Goal: Information Seeking & Learning: Learn about a topic

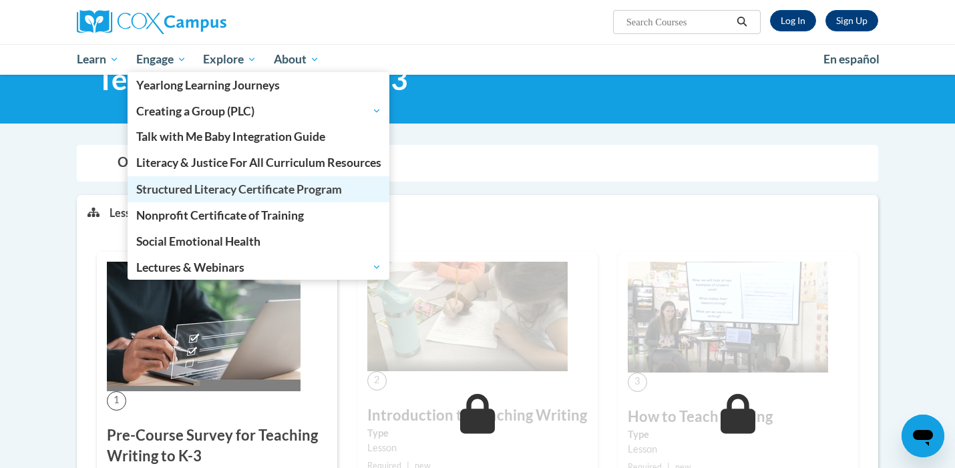
scroll to position [50, 0]
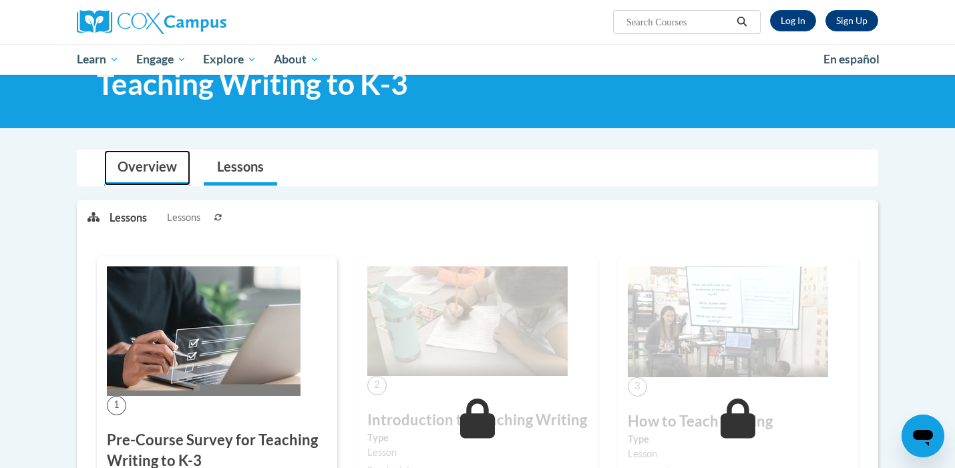
click at [149, 158] on link "Overview" at bounding box center [147, 167] width 86 height 35
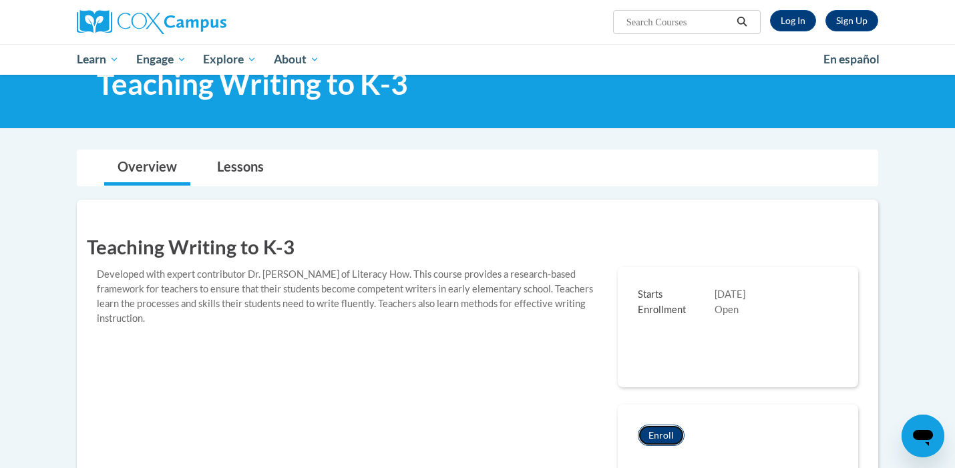
click at [661, 430] on button "Enroll" at bounding box center [661, 435] width 47 height 21
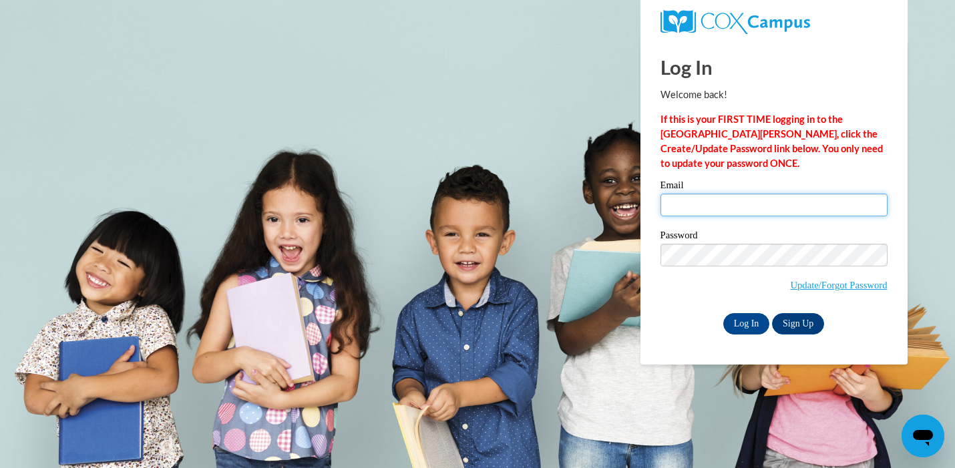
click at [683, 198] on input "Email" at bounding box center [774, 205] width 227 height 23
type input "shalverson@etudegroup.org"
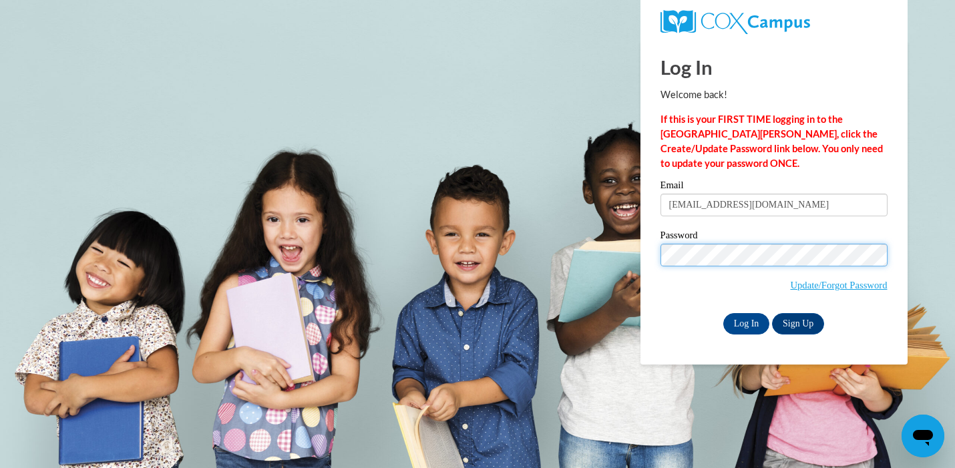
click at [723, 313] on input "Log In" at bounding box center [746, 323] width 47 height 21
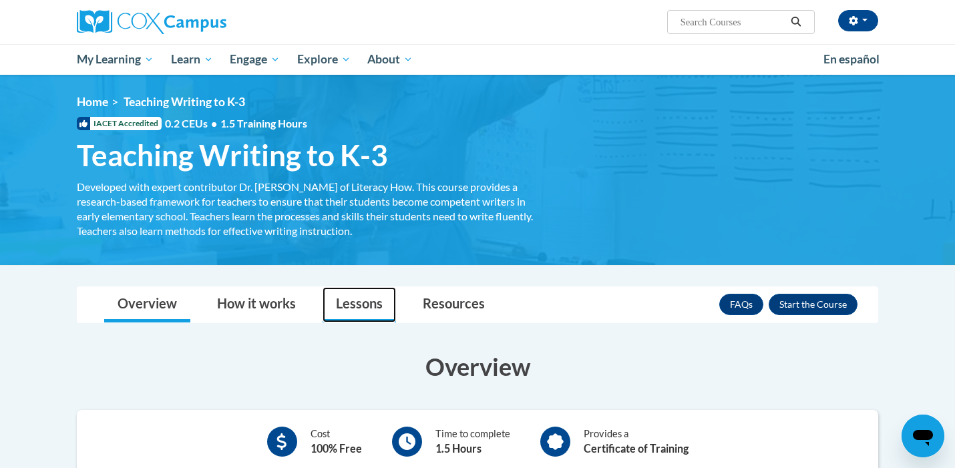
click at [331, 304] on link "Lessons" at bounding box center [359, 304] width 73 height 35
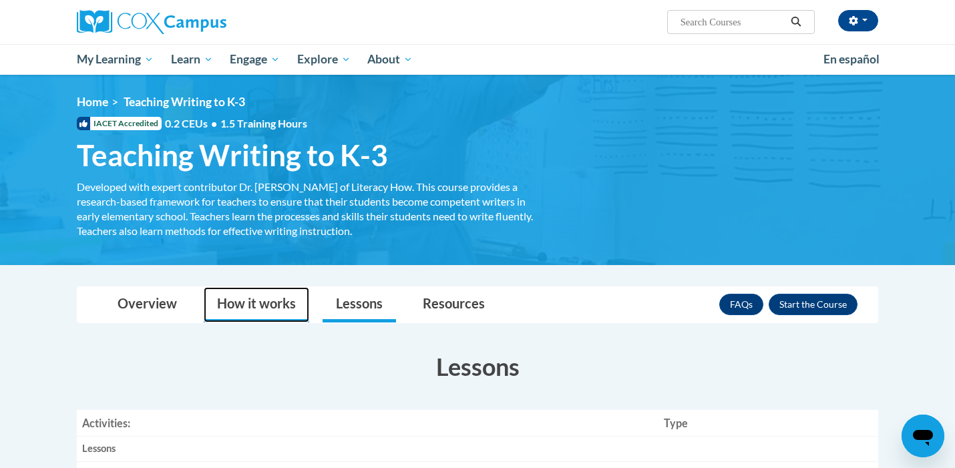
click at [255, 306] on link "How it works" at bounding box center [257, 304] width 106 height 35
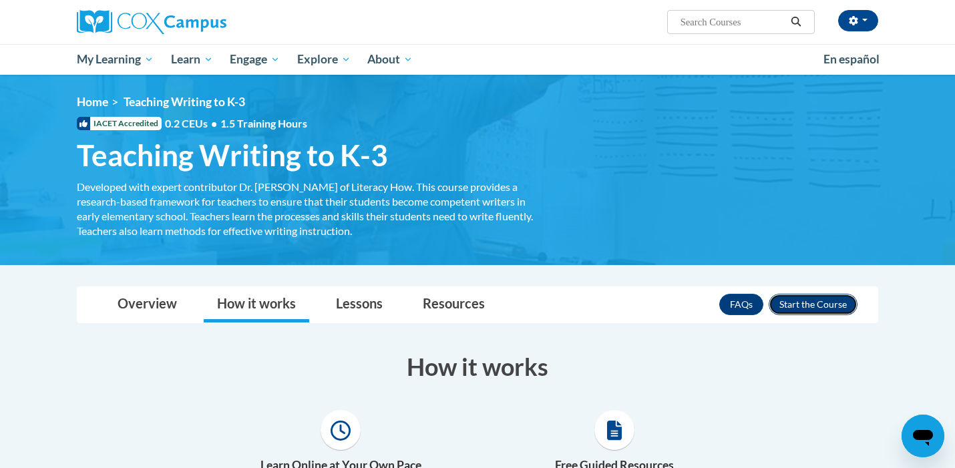
click at [844, 297] on button "Enroll" at bounding box center [813, 304] width 89 height 21
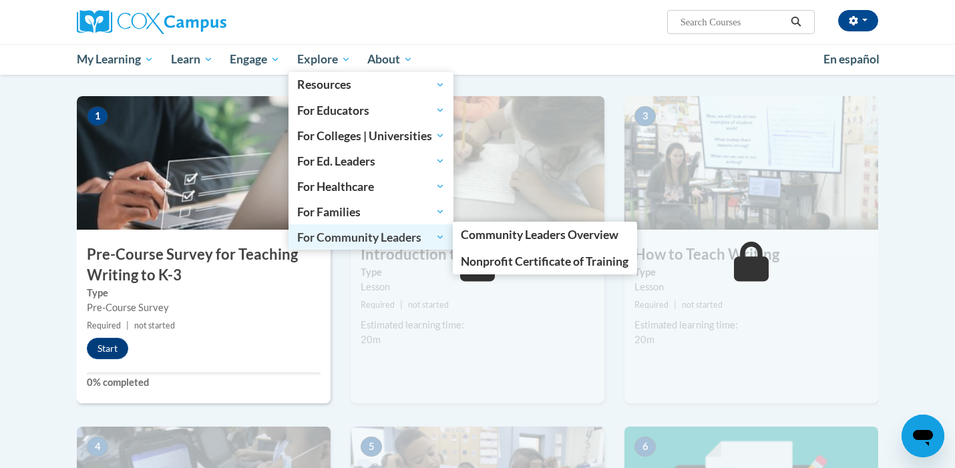
scroll to position [265, 0]
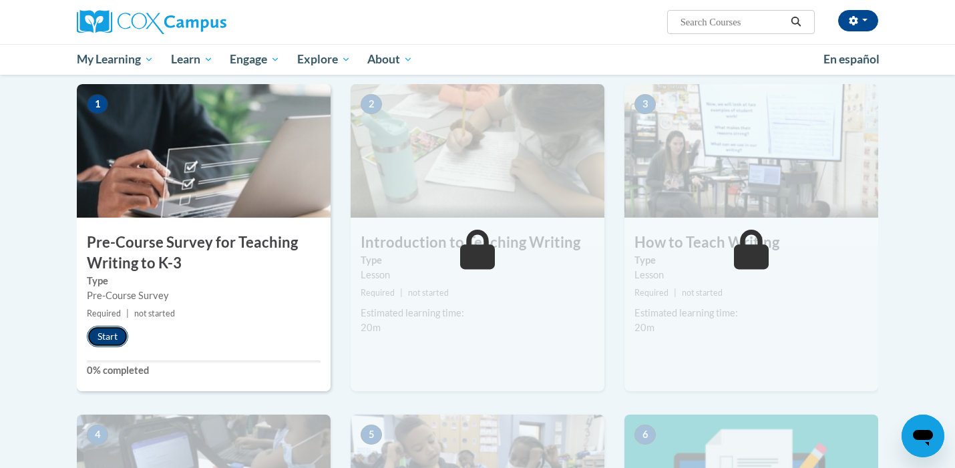
click at [110, 341] on button "Start" at bounding box center [107, 336] width 41 height 21
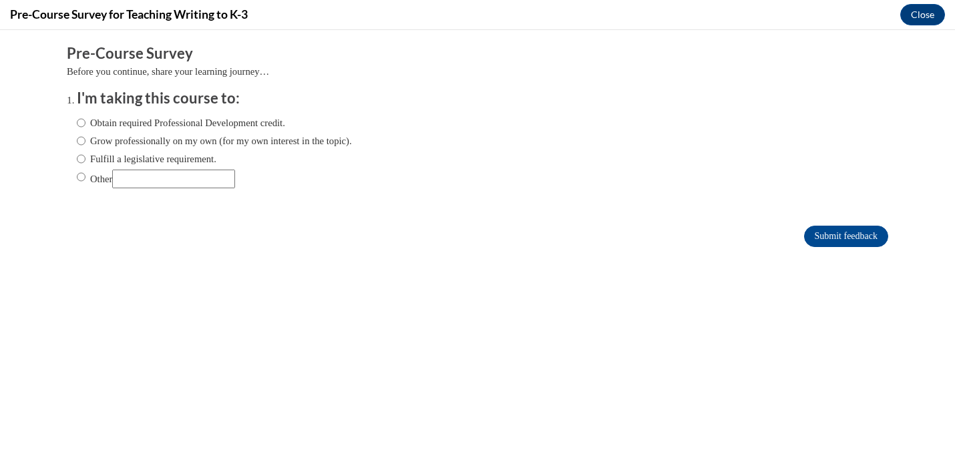
scroll to position [0, 0]
click at [81, 162] on input "Fulfill a legislative requirement." at bounding box center [81, 159] width 9 height 15
radio input "true"
click at [843, 233] on input "Submit feedback" at bounding box center [846, 236] width 84 height 21
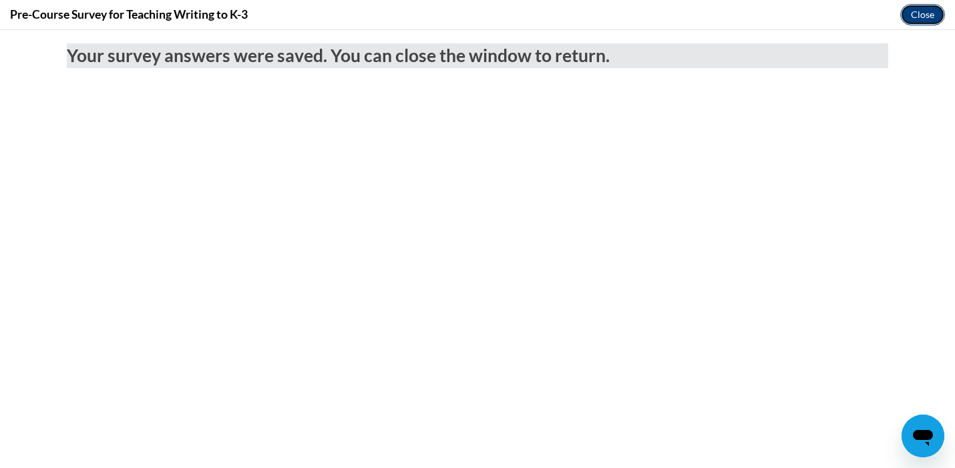
click at [916, 11] on button "Close" at bounding box center [923, 14] width 45 height 21
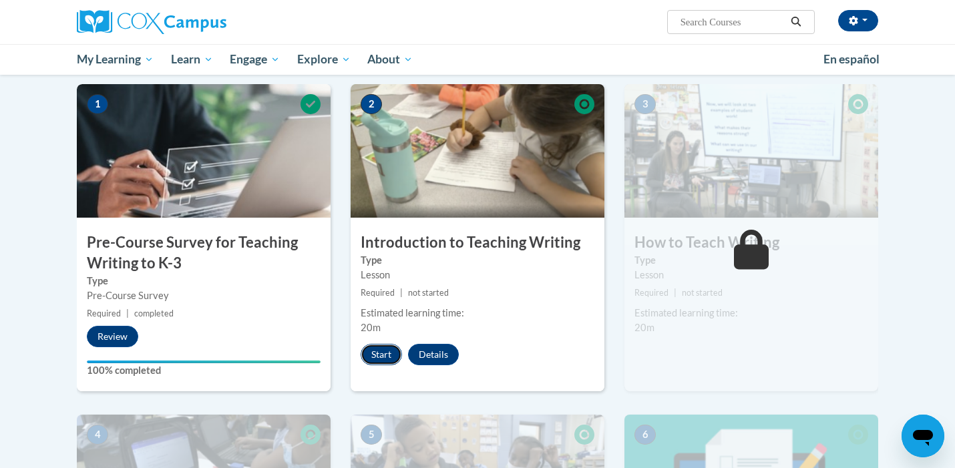
click at [389, 354] on button "Start" at bounding box center [381, 354] width 41 height 21
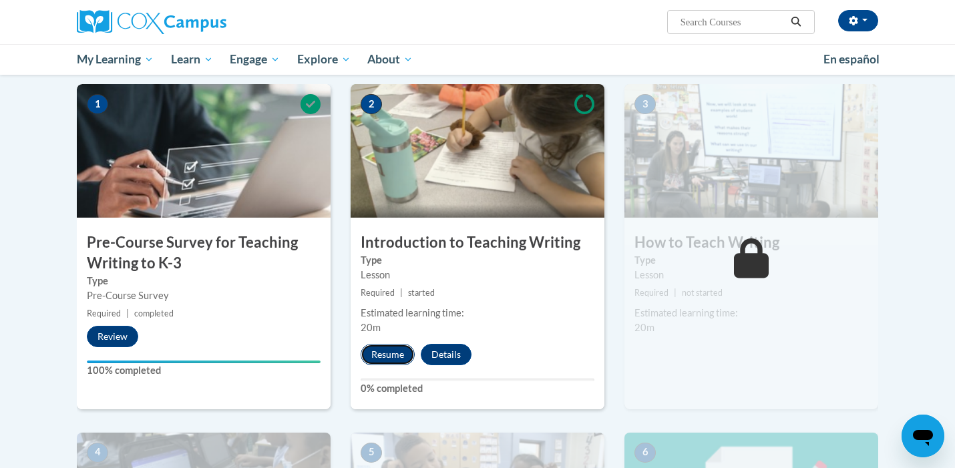
click at [392, 351] on button "Resume" at bounding box center [388, 354] width 54 height 21
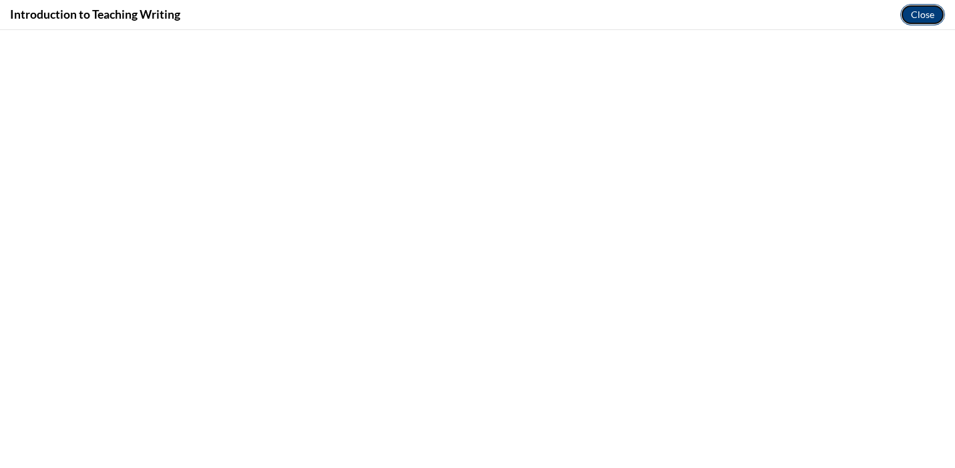
click at [919, 16] on button "Close" at bounding box center [923, 14] width 45 height 21
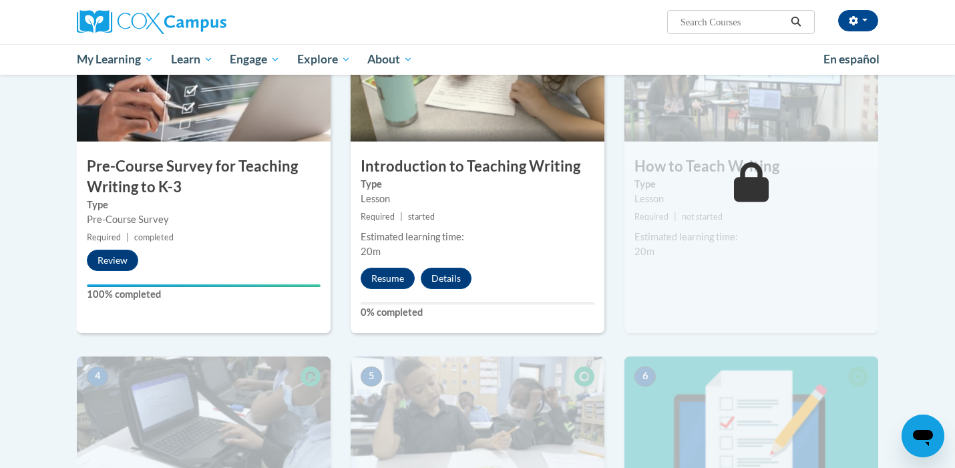
scroll to position [343, 0]
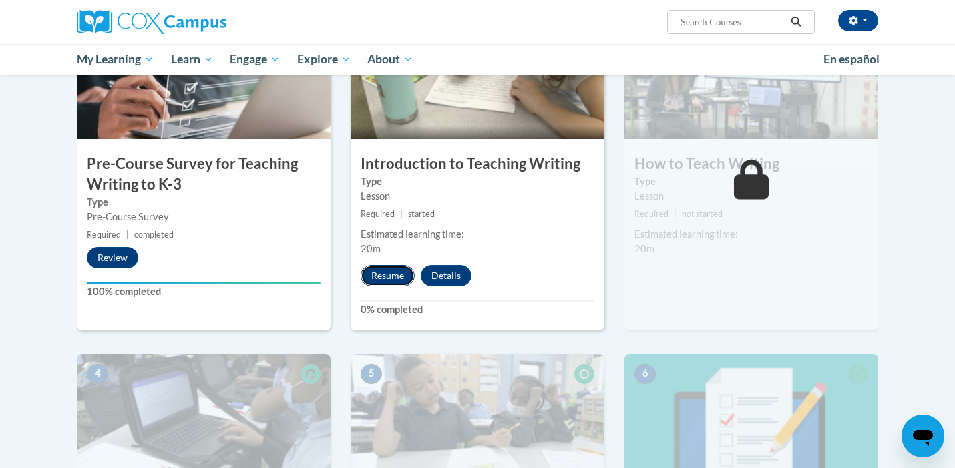
click at [384, 276] on button "Resume" at bounding box center [388, 275] width 54 height 21
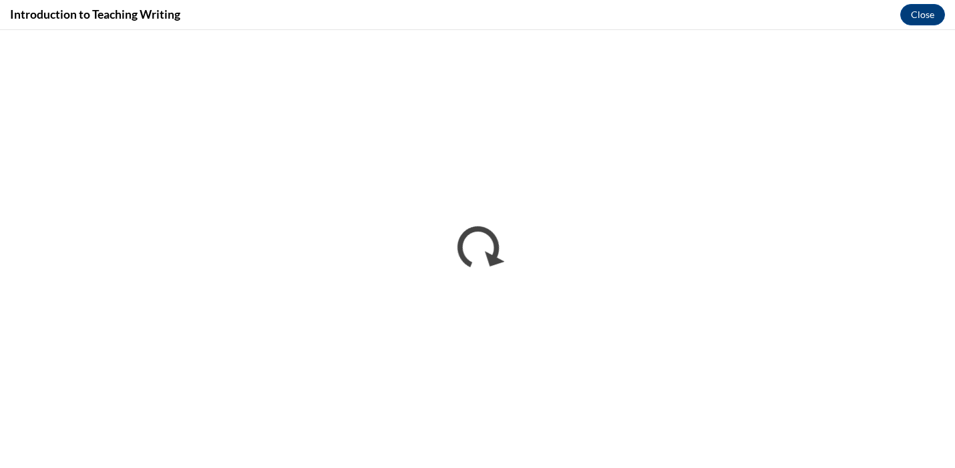
scroll to position [0, 0]
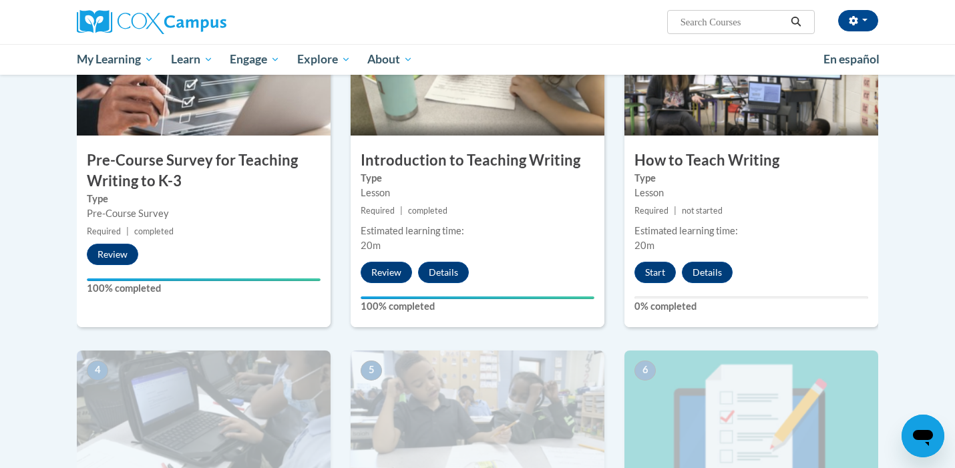
scroll to position [333, 0]
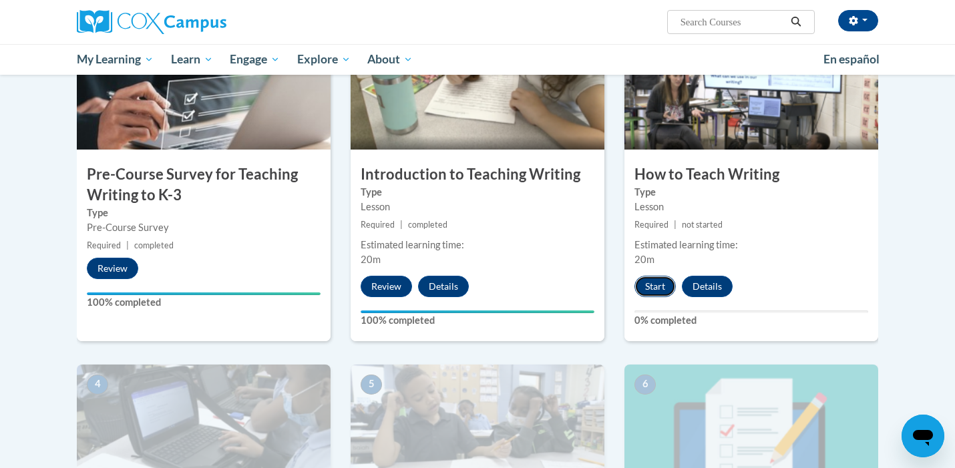
click at [659, 284] on button "Start" at bounding box center [655, 286] width 41 height 21
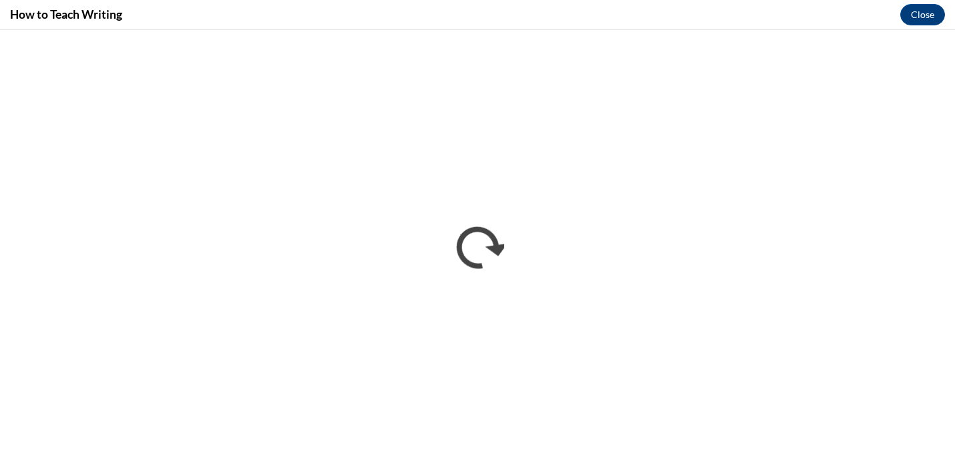
scroll to position [0, 0]
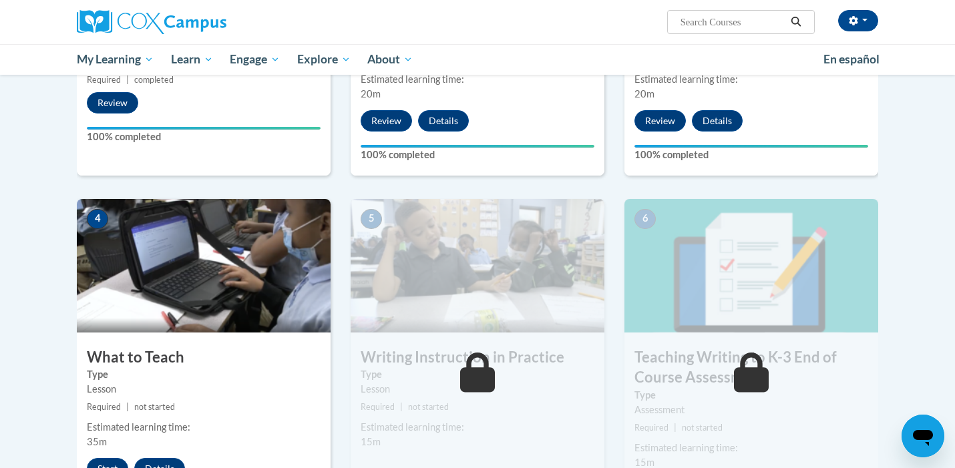
scroll to position [555, 0]
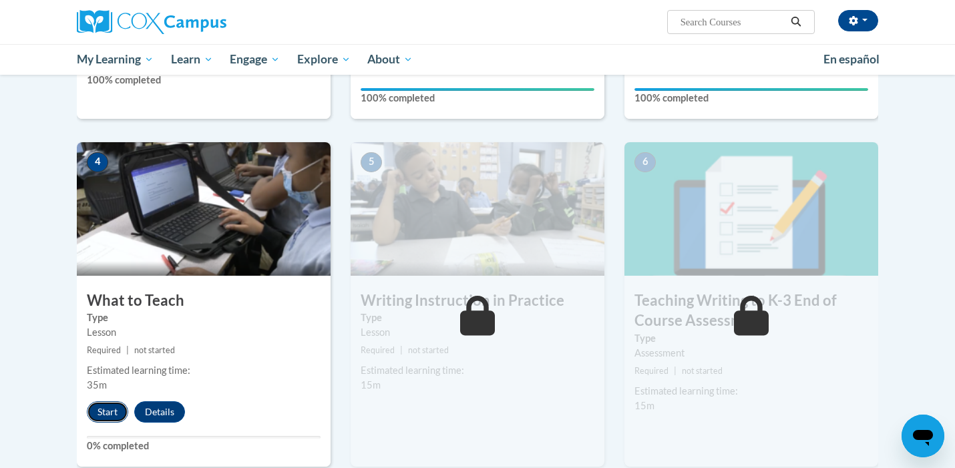
click at [105, 411] on button "Start" at bounding box center [107, 411] width 41 height 21
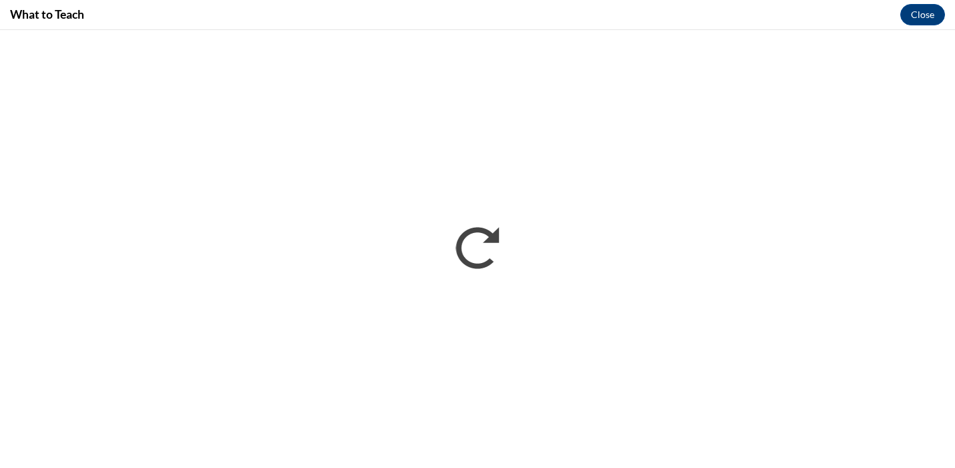
scroll to position [0, 0]
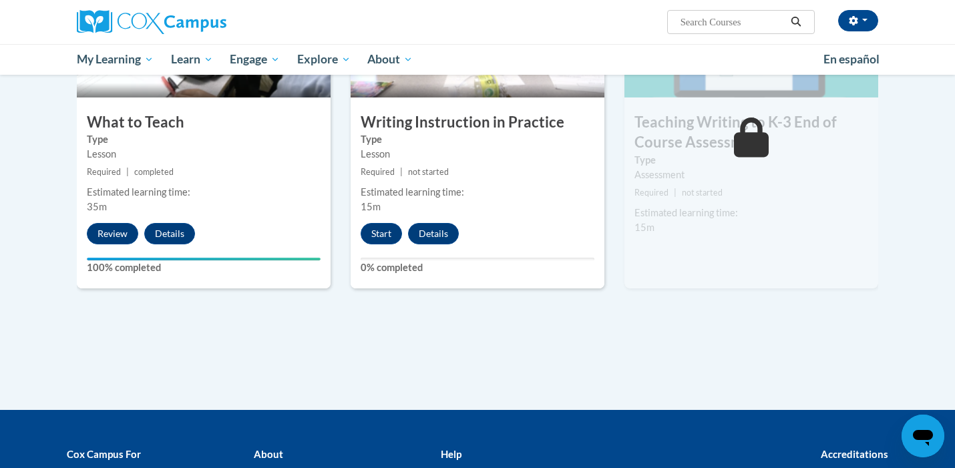
scroll to position [736, 0]
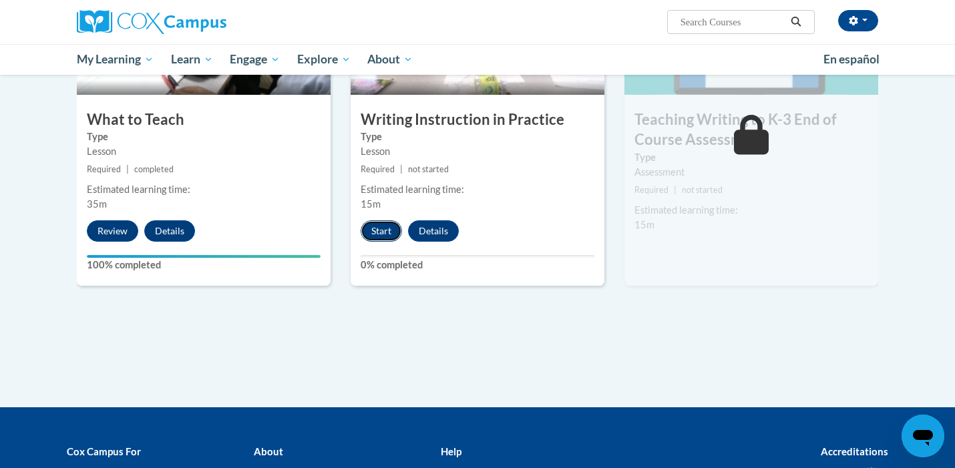
click at [388, 227] on button "Start" at bounding box center [381, 230] width 41 height 21
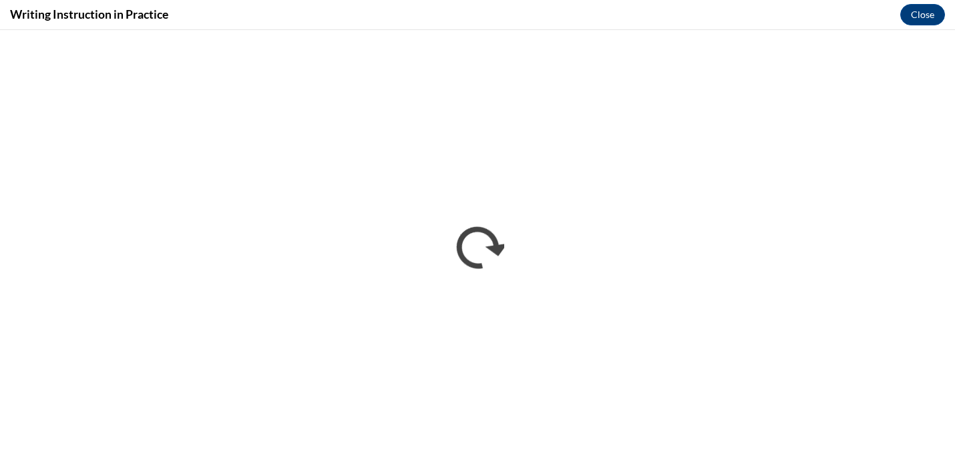
scroll to position [0, 0]
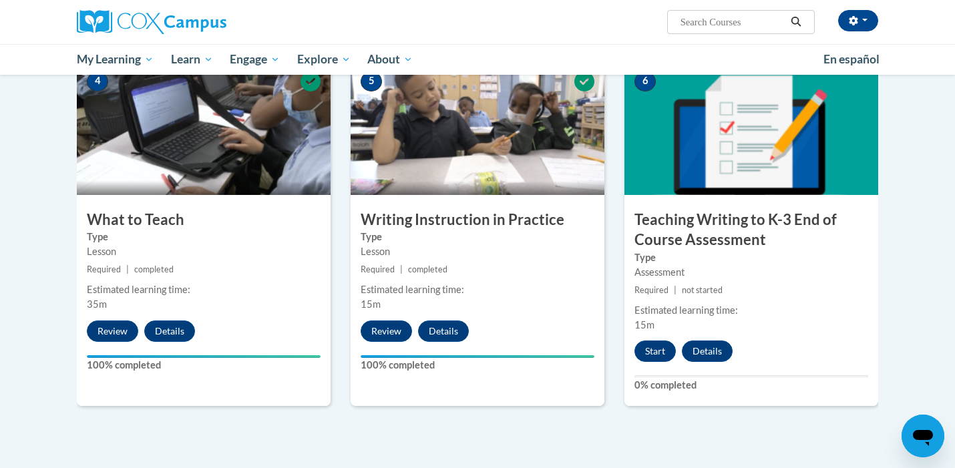
scroll to position [648, 0]
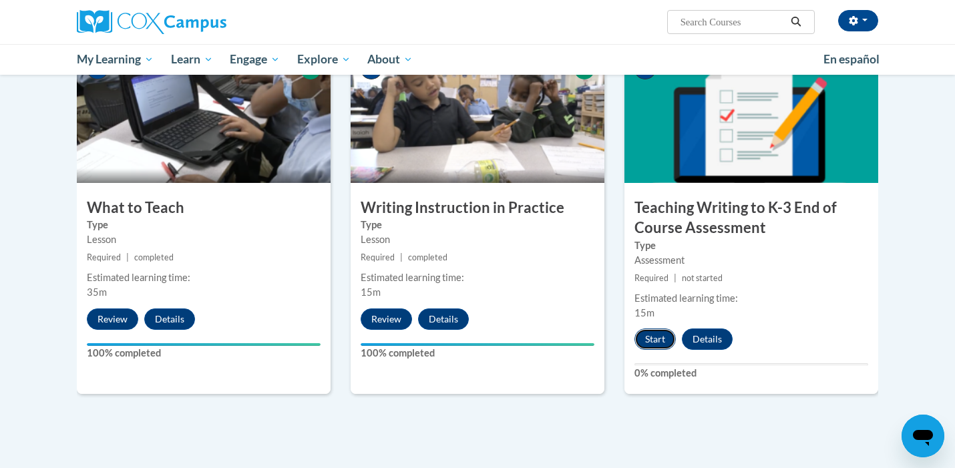
click at [664, 337] on button "Start" at bounding box center [655, 339] width 41 height 21
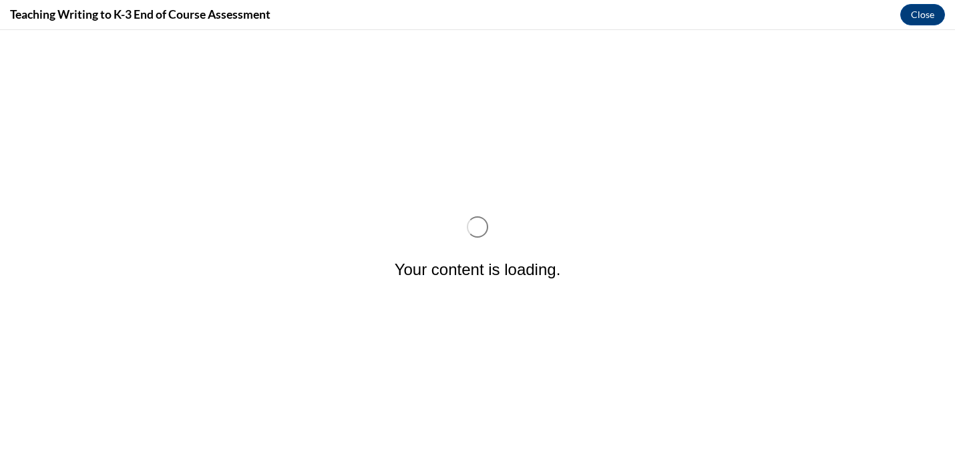
scroll to position [0, 0]
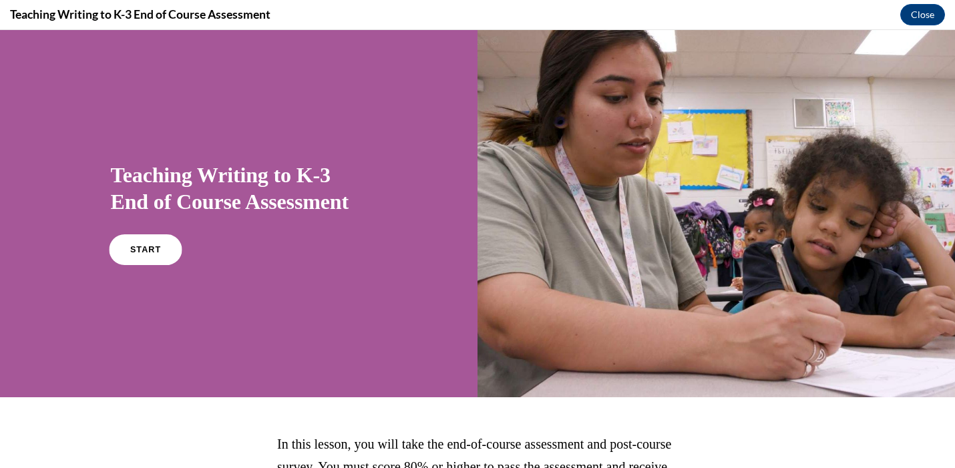
click at [158, 257] on link "START" at bounding box center [145, 249] width 73 height 31
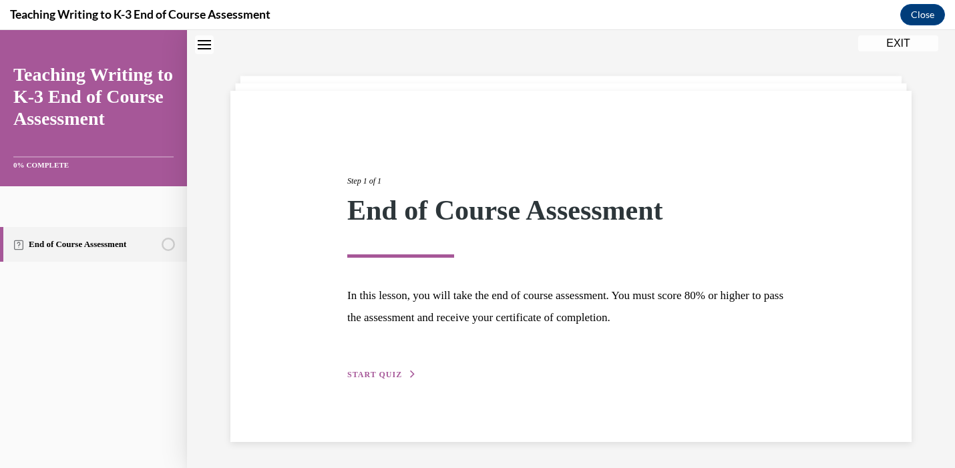
scroll to position [42, 0]
click at [396, 373] on span "START QUIZ" at bounding box center [374, 373] width 55 height 9
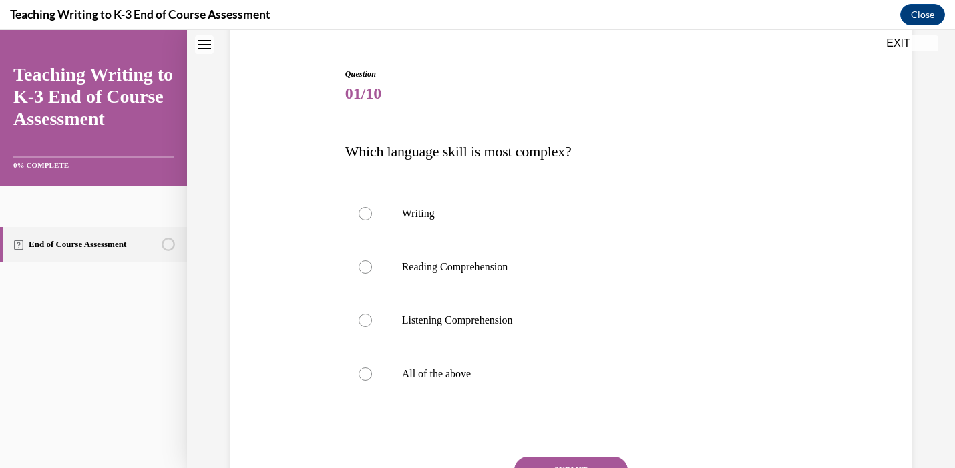
scroll to position [118, 0]
click at [395, 372] on label "All of the above" at bounding box center [571, 373] width 452 height 53
click at [372, 372] on input "All of the above" at bounding box center [365, 373] width 13 height 13
radio input "true"
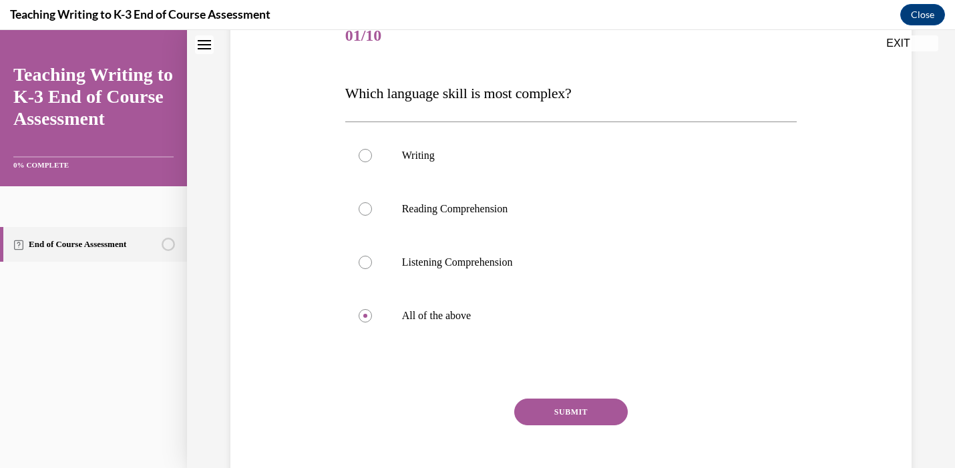
click at [598, 415] on button "SUBMIT" at bounding box center [571, 412] width 114 height 27
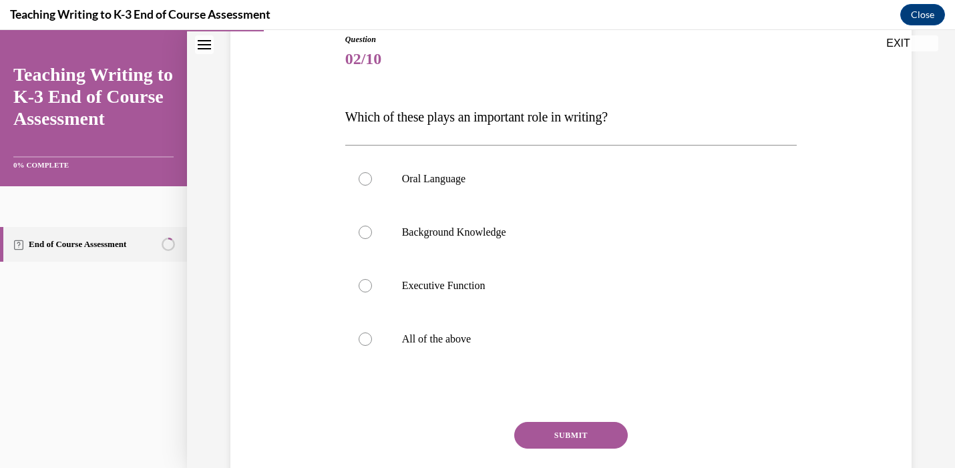
scroll to position [163, 0]
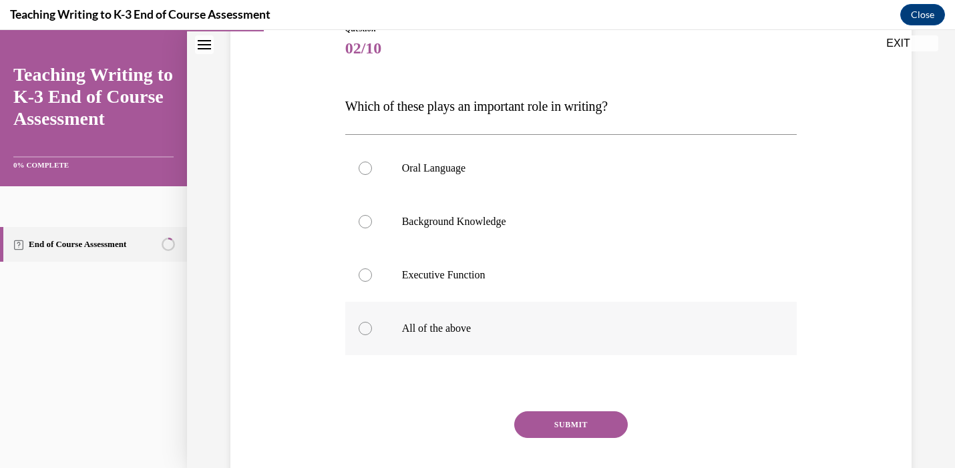
click at [458, 334] on p "All of the above" at bounding box center [583, 328] width 362 height 13
click at [372, 334] on input "All of the above" at bounding box center [365, 328] width 13 height 13
radio input "true"
click at [595, 419] on button "SUBMIT" at bounding box center [571, 425] width 114 height 27
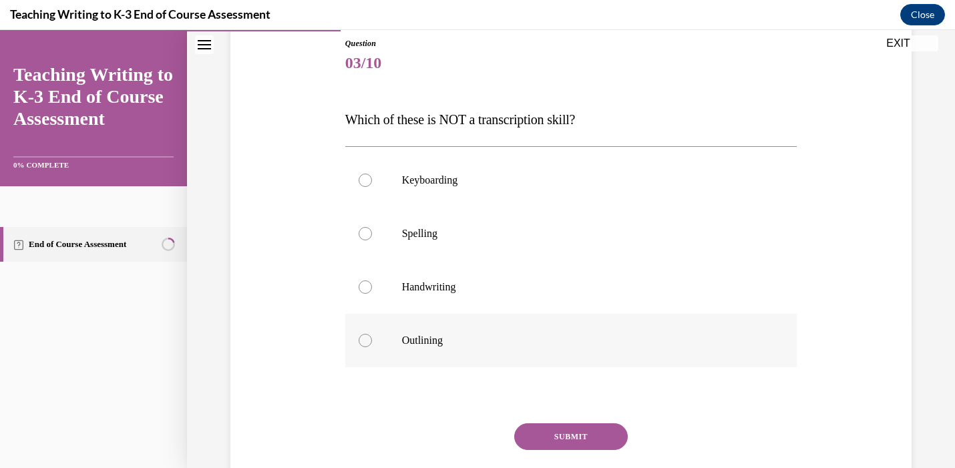
click at [577, 335] on p "Outlining" at bounding box center [583, 340] width 362 height 13
click at [372, 335] on input "Outlining" at bounding box center [365, 340] width 13 height 13
radio input "true"
click at [577, 439] on button "SUBMIT" at bounding box center [571, 437] width 114 height 27
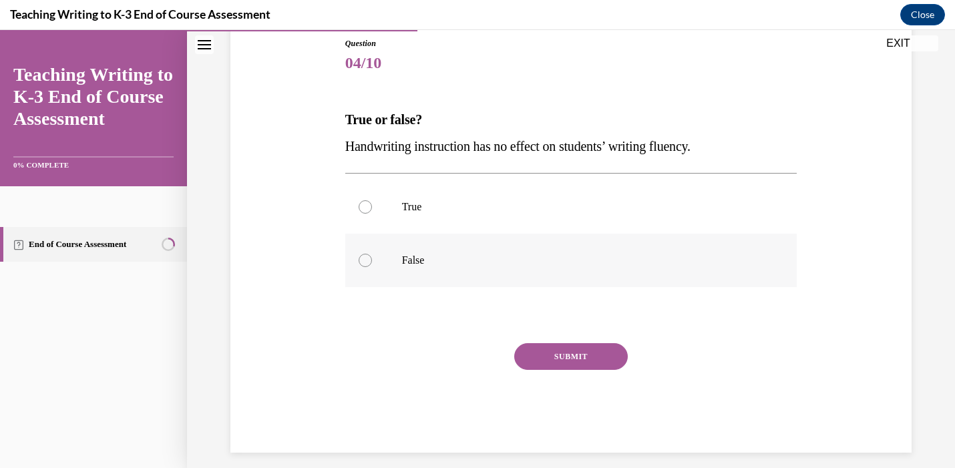
click at [552, 258] on p "False" at bounding box center [583, 260] width 362 height 13
click at [372, 258] on input "False" at bounding box center [365, 260] width 13 height 13
radio input "true"
click at [572, 353] on button "SUBMIT" at bounding box center [571, 356] width 114 height 27
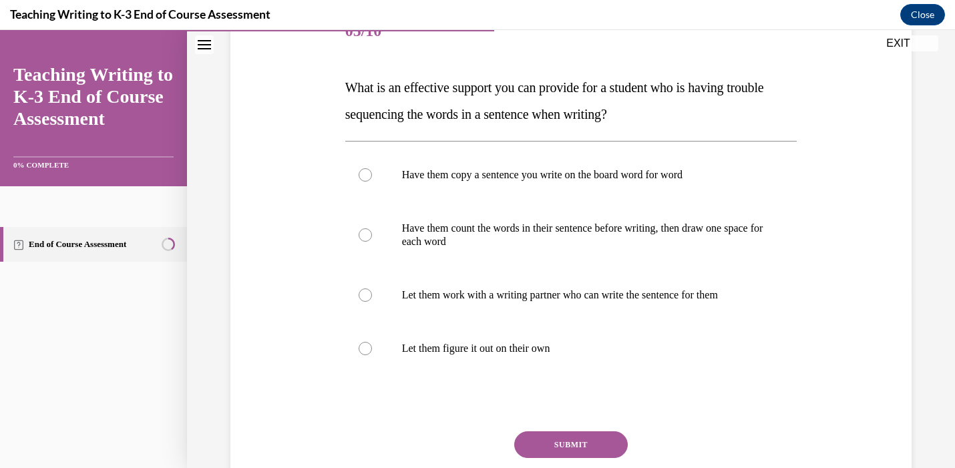
scroll to position [151, 0]
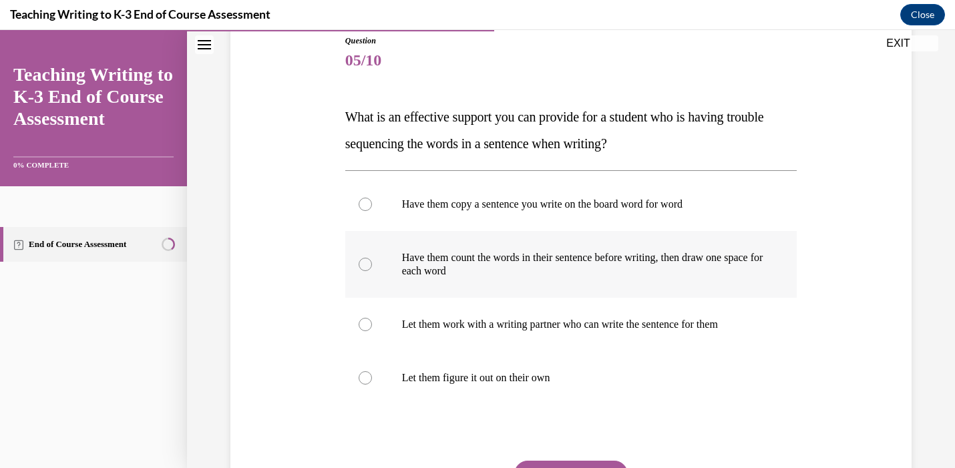
click at [537, 241] on label "Have them count the words in their sentence before writing, then draw one space…" at bounding box center [571, 264] width 452 height 67
click at [372, 258] on input "Have them count the words in their sentence before writing, then draw one space…" at bounding box center [365, 264] width 13 height 13
radio input "true"
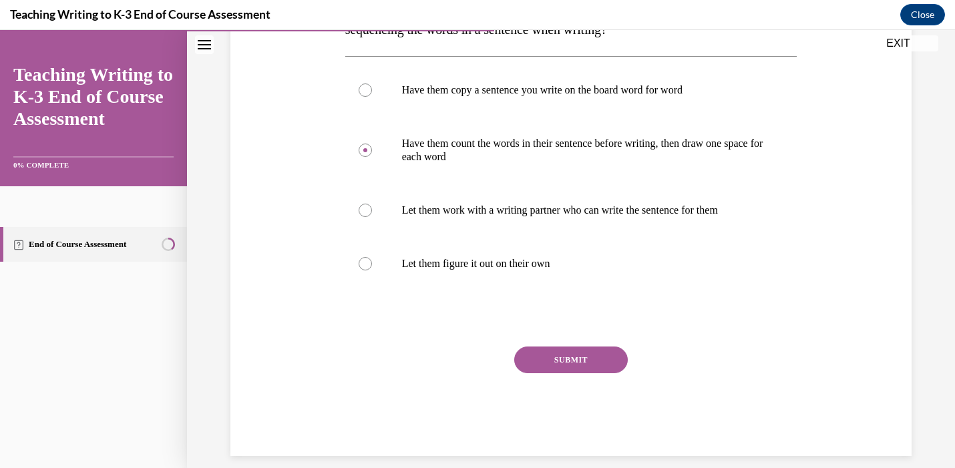
scroll to position [277, 0]
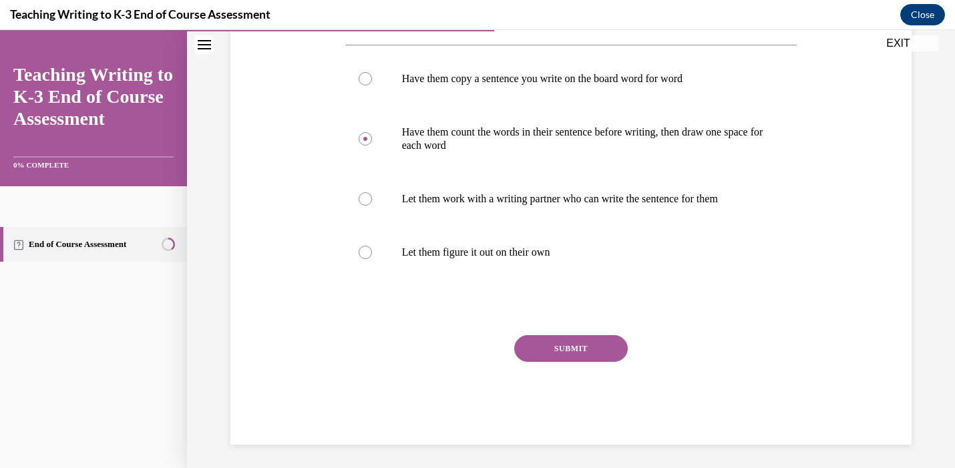
click at [564, 348] on button "SUBMIT" at bounding box center [571, 348] width 114 height 27
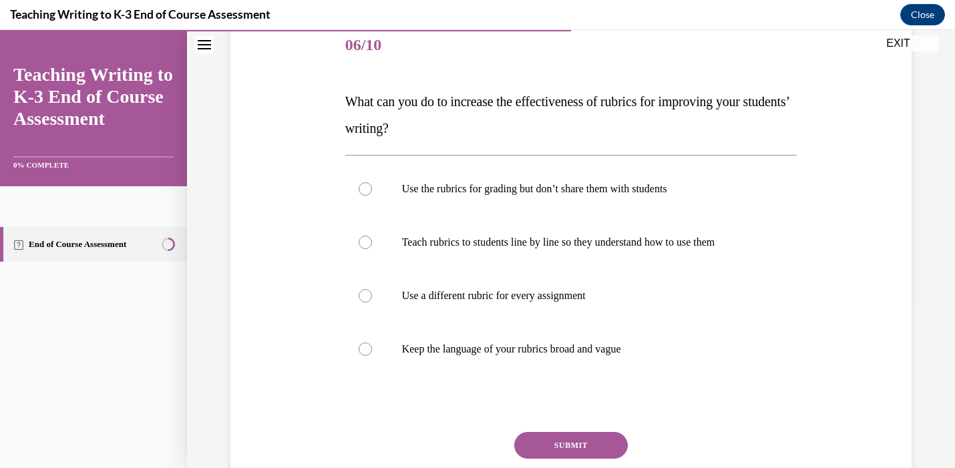
scroll to position [162, 0]
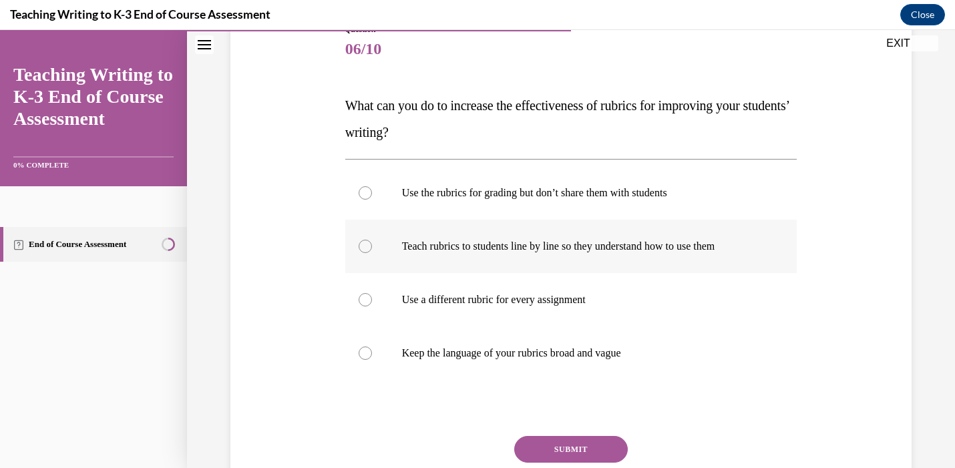
click at [412, 246] on p "Teach rubrics to students line by line so they understand how to use them" at bounding box center [583, 246] width 362 height 13
click at [372, 246] on input "Teach rubrics to students line by line so they understand how to use them" at bounding box center [365, 246] width 13 height 13
radio input "true"
click at [569, 448] on button "SUBMIT" at bounding box center [571, 449] width 114 height 27
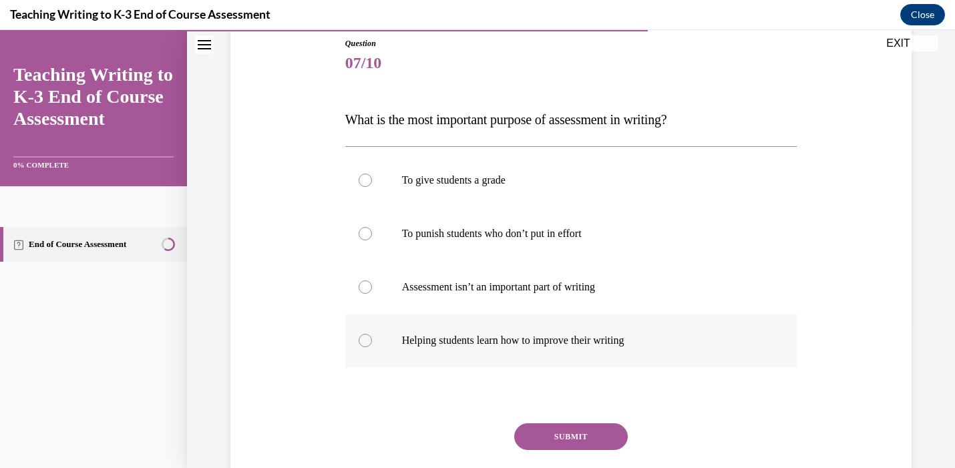
click at [602, 342] on p "Helping students learn how to improve their writing" at bounding box center [583, 340] width 362 height 13
click at [372, 342] on input "Helping students learn how to improve their writing" at bounding box center [365, 340] width 13 height 13
radio input "true"
click at [594, 440] on button "SUBMIT" at bounding box center [571, 437] width 114 height 27
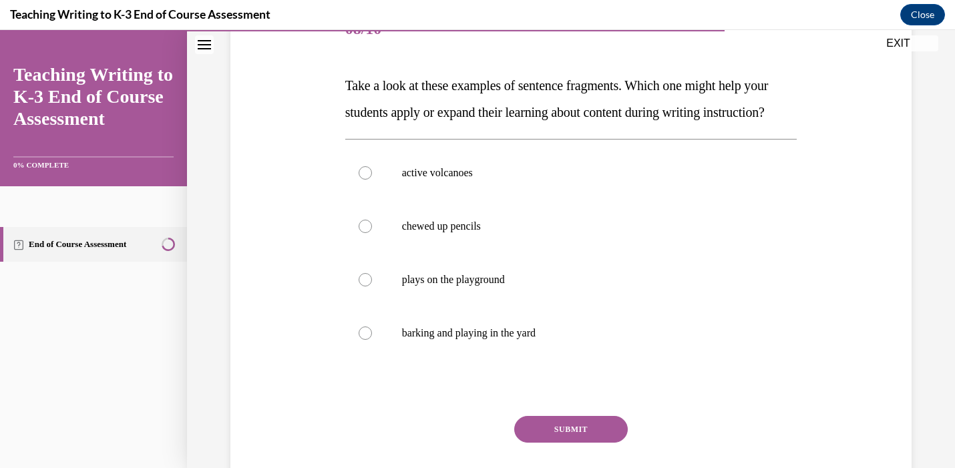
scroll to position [178, 0]
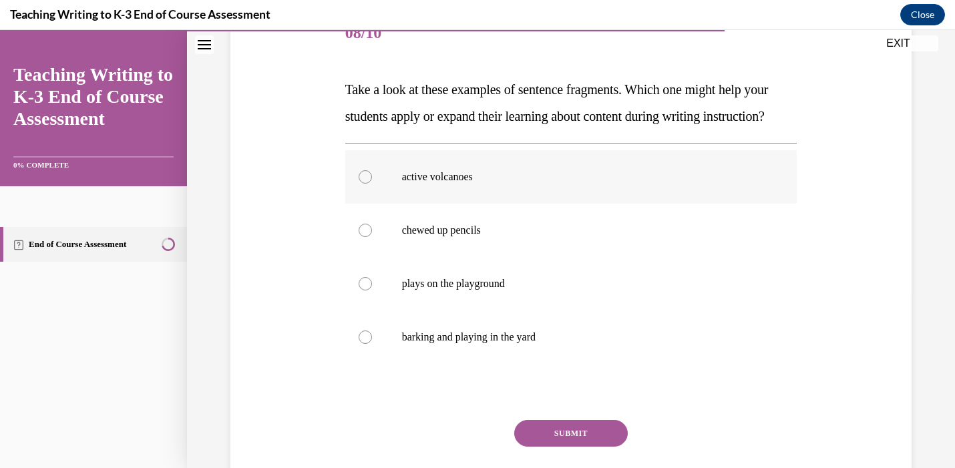
click at [546, 204] on label "active volcanoes" at bounding box center [571, 176] width 452 height 53
click at [372, 184] on input "active volcanoes" at bounding box center [365, 176] width 13 height 13
radio input "true"
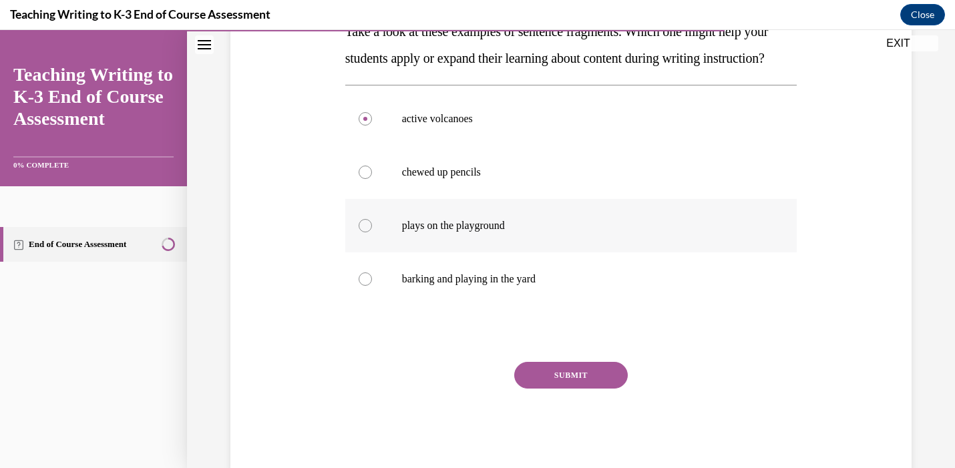
scroll to position [237, 0]
click at [579, 388] on button "SUBMIT" at bounding box center [571, 374] width 114 height 27
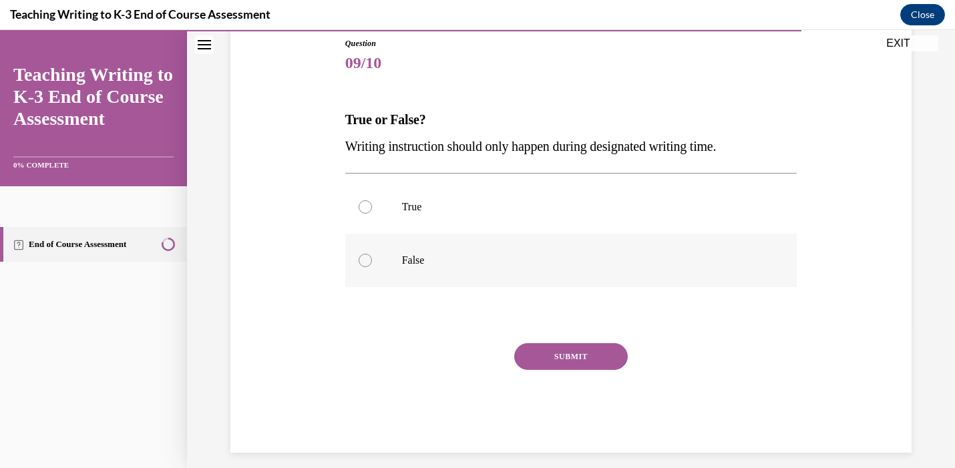
click at [506, 259] on p "False" at bounding box center [583, 260] width 362 height 13
click at [372, 259] on input "False" at bounding box center [365, 260] width 13 height 13
radio input "true"
click at [601, 356] on button "SUBMIT" at bounding box center [571, 356] width 114 height 27
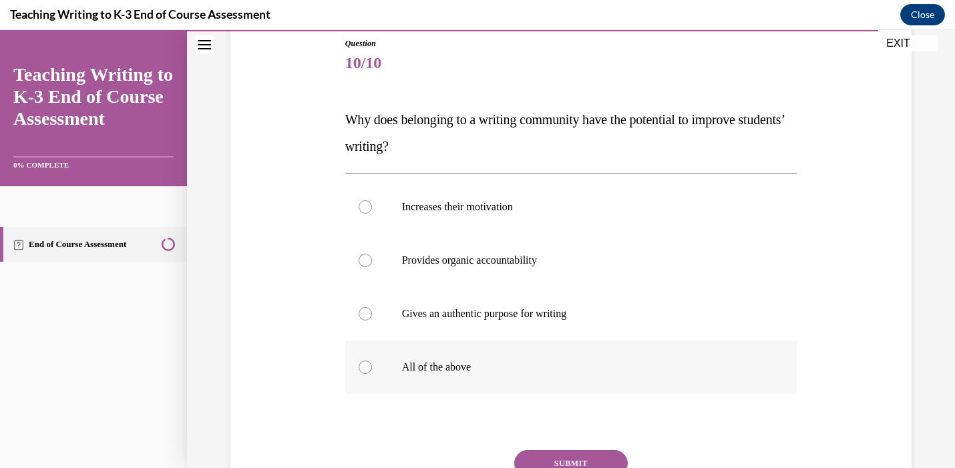
click at [545, 359] on label "All of the above" at bounding box center [571, 367] width 452 height 53
click at [372, 361] on input "All of the above" at bounding box center [365, 367] width 13 height 13
radio input "true"
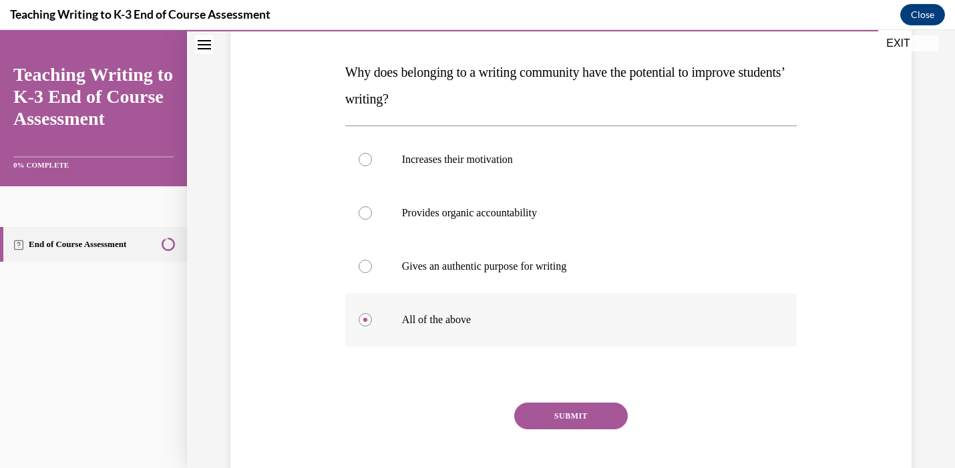
scroll to position [216, 0]
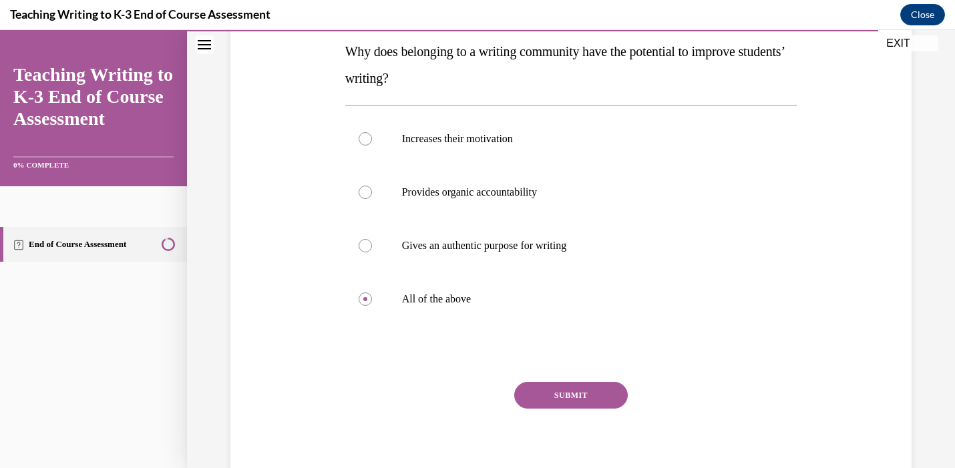
click at [573, 399] on button "SUBMIT" at bounding box center [571, 395] width 114 height 27
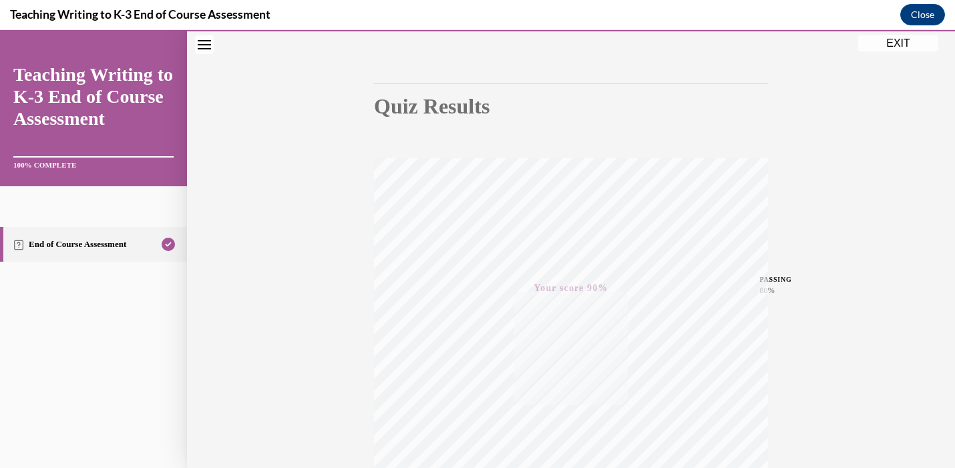
scroll to position [0, 0]
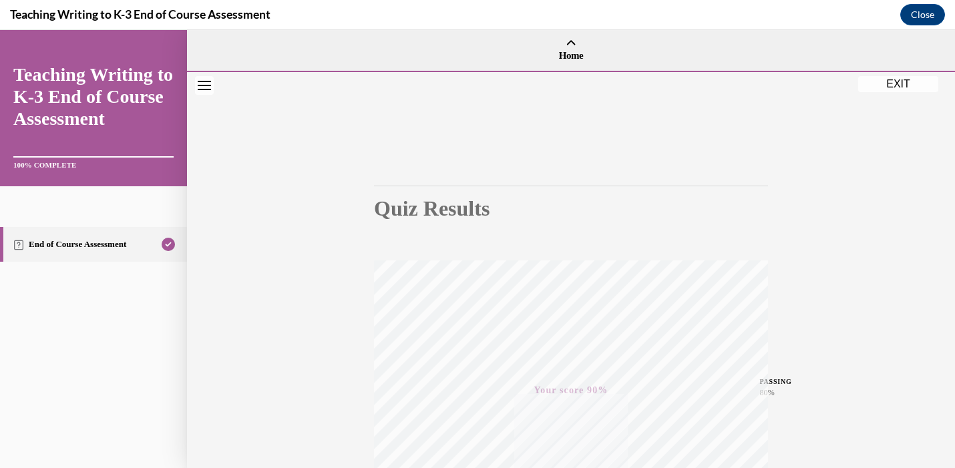
click at [896, 81] on button "EXIT" at bounding box center [898, 84] width 80 height 16
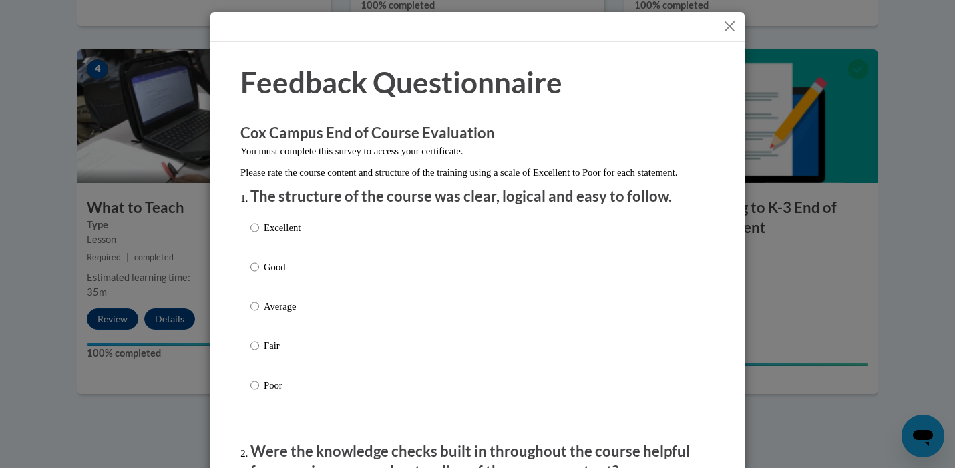
click at [732, 27] on button "Close" at bounding box center [729, 26] width 17 height 17
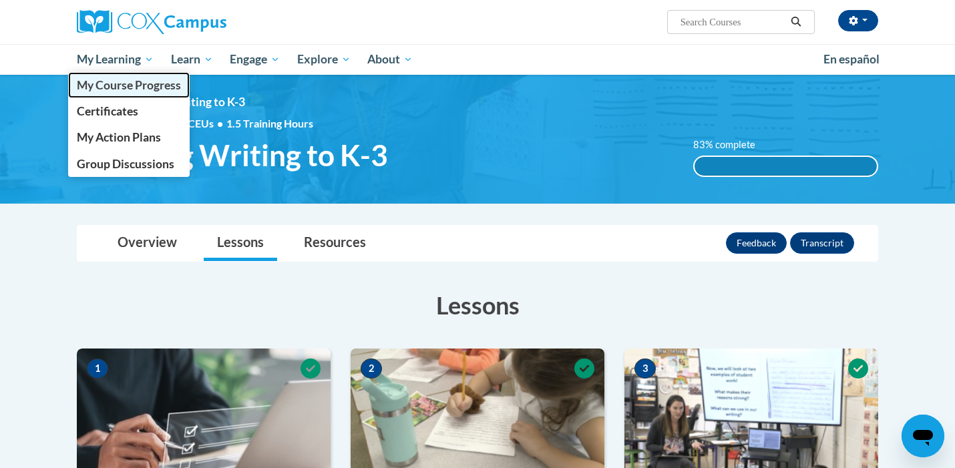
click at [133, 87] on span "My Course Progress" at bounding box center [129, 85] width 104 height 14
